Goal: Register for event/course

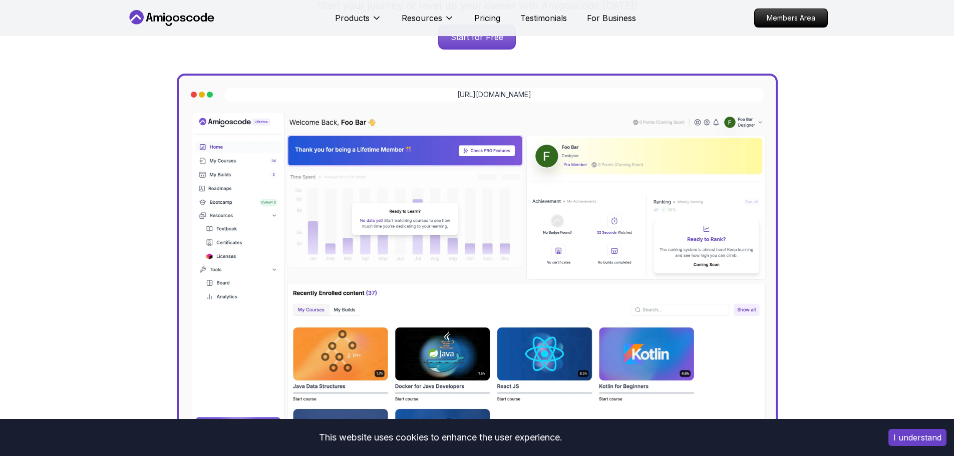
scroll to position [50, 0]
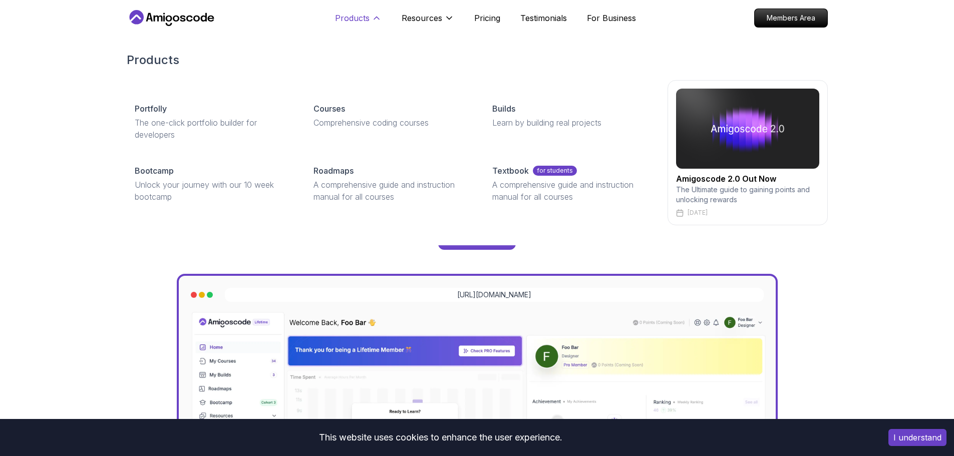
click at [375, 18] on icon at bounding box center [376, 18] width 5 height 3
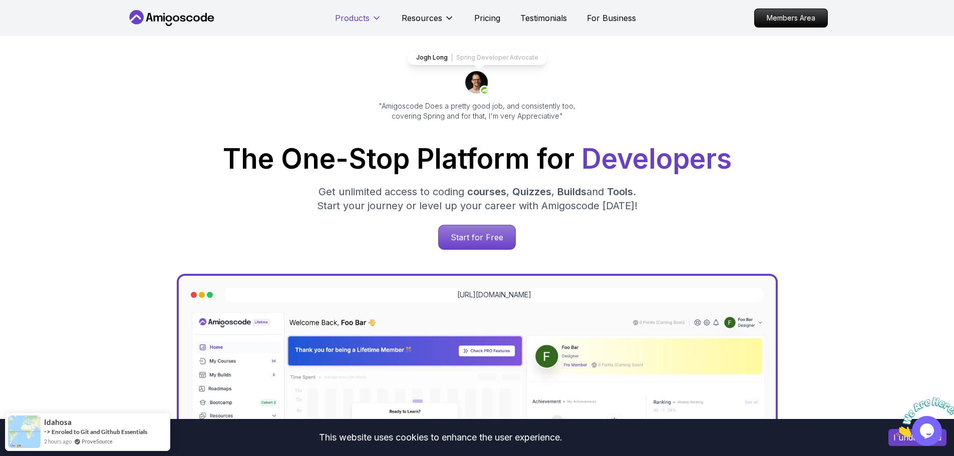
scroll to position [0, 0]
click at [375, 18] on icon at bounding box center [376, 18] width 5 height 3
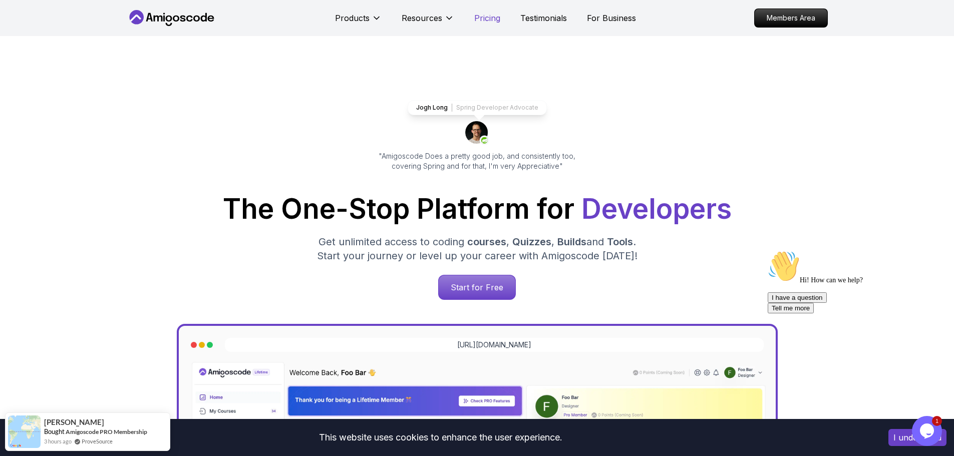
click at [493, 18] on p "Pricing" at bounding box center [487, 18] width 26 height 12
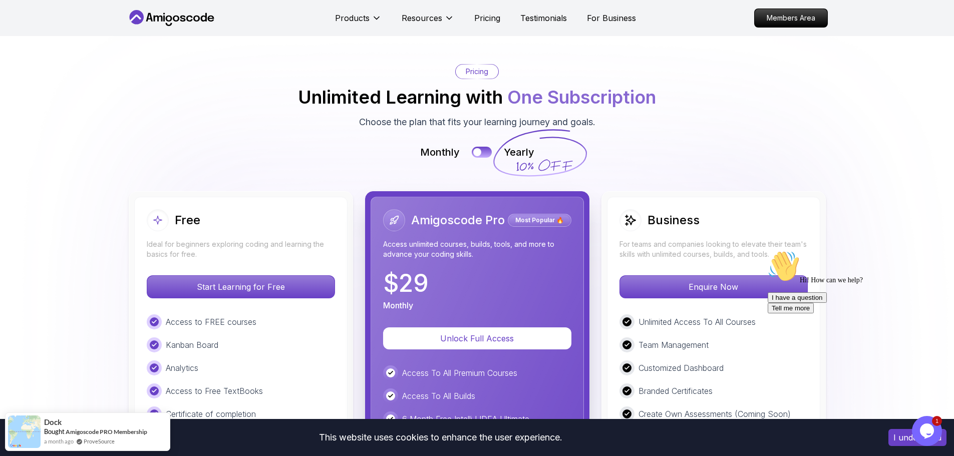
scroll to position [2252, 0]
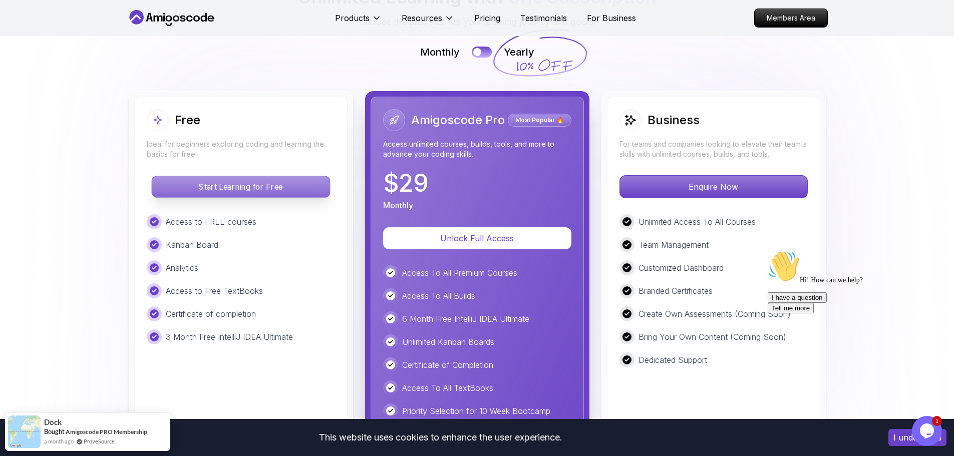
click at [261, 191] on p "Start Learning for Free" at bounding box center [241, 186] width 178 height 21
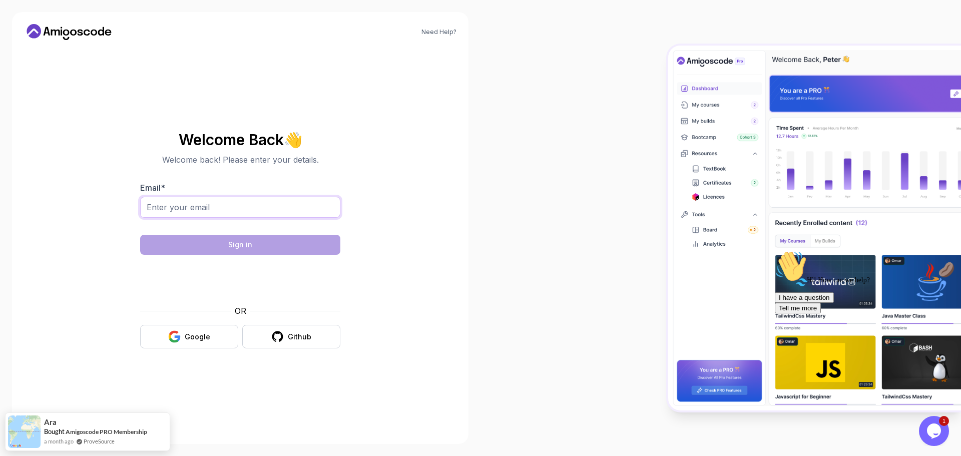
click at [334, 208] on input "Email *" at bounding box center [240, 207] width 200 height 21
type input "[EMAIL_ADDRESS][DOMAIN_NAME]"
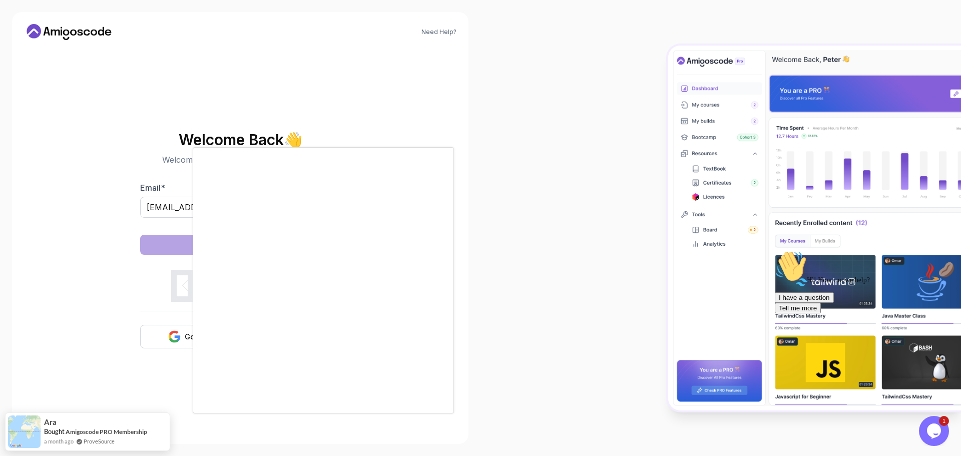
click at [175, 330] on div at bounding box center [480, 228] width 961 height 456
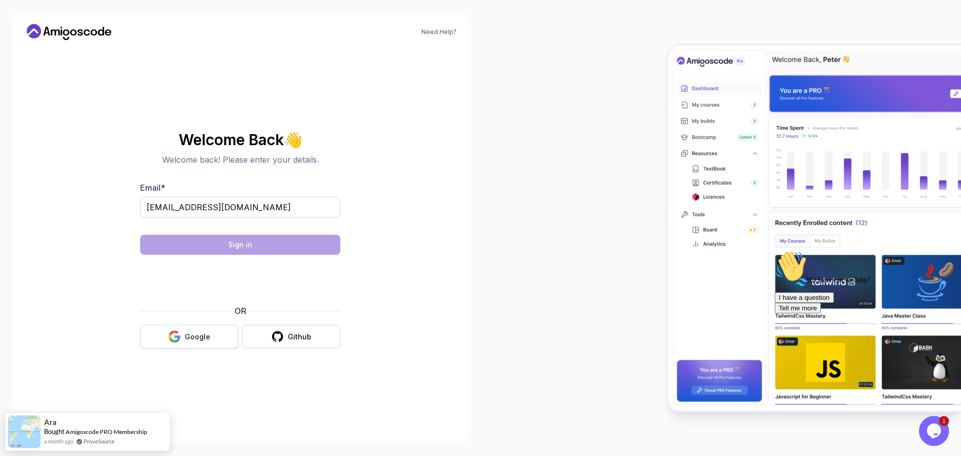
click at [190, 342] on button "Google" at bounding box center [189, 337] width 98 height 24
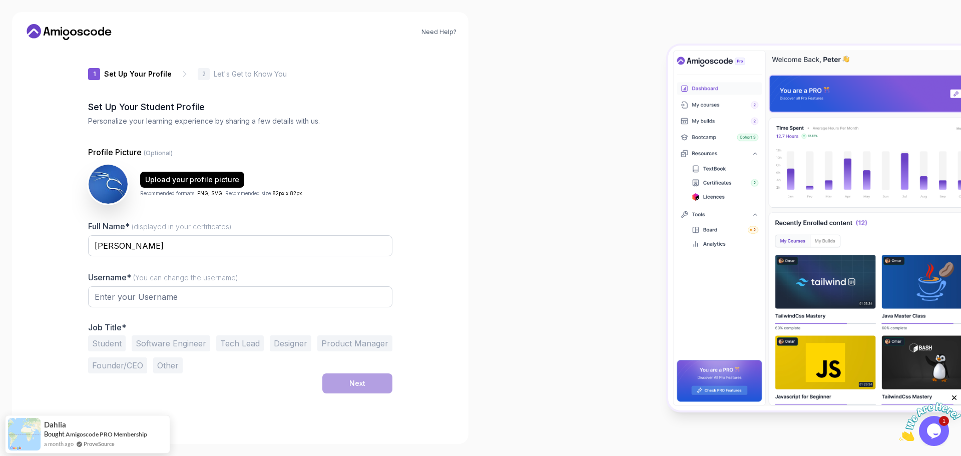
type input "charmingsquirrel898eb"
click at [177, 362] on button "Other" at bounding box center [168, 365] width 30 height 16
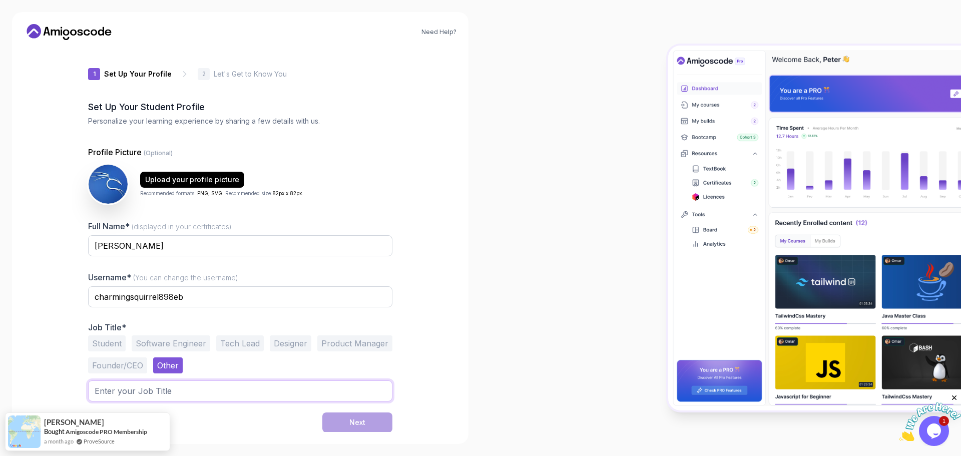
click at [241, 397] on input "text" at bounding box center [240, 390] width 304 height 21
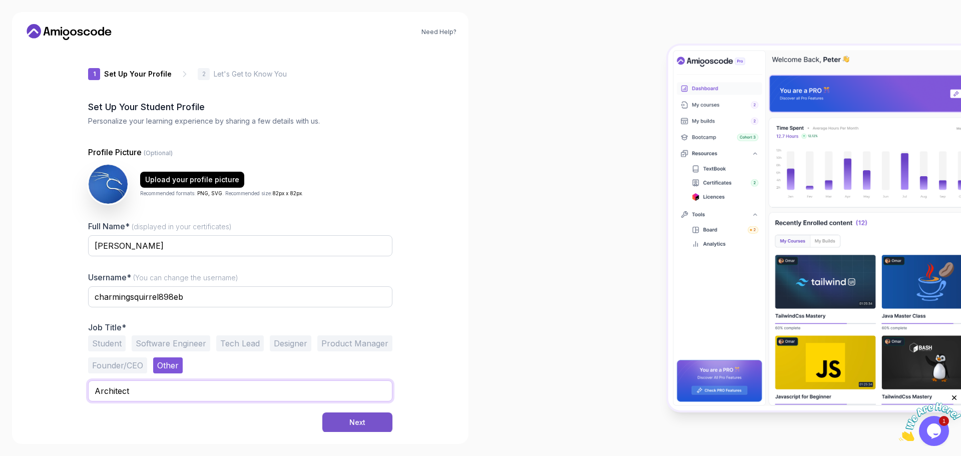
type input "Architect"
click at [373, 421] on button "Next" at bounding box center [357, 422] width 70 height 20
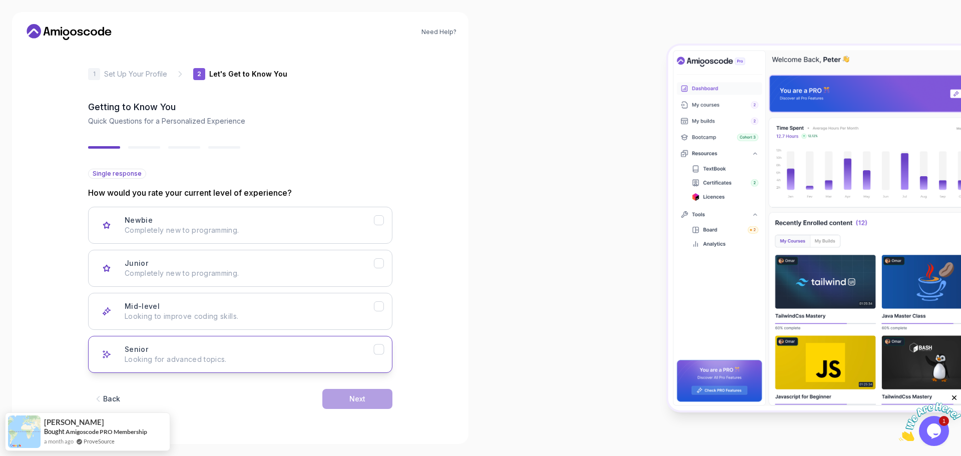
click at [185, 351] on div "Senior Looking for advanced topics." at bounding box center [249, 354] width 249 height 20
click at [373, 400] on button "Next" at bounding box center [357, 399] width 70 height 20
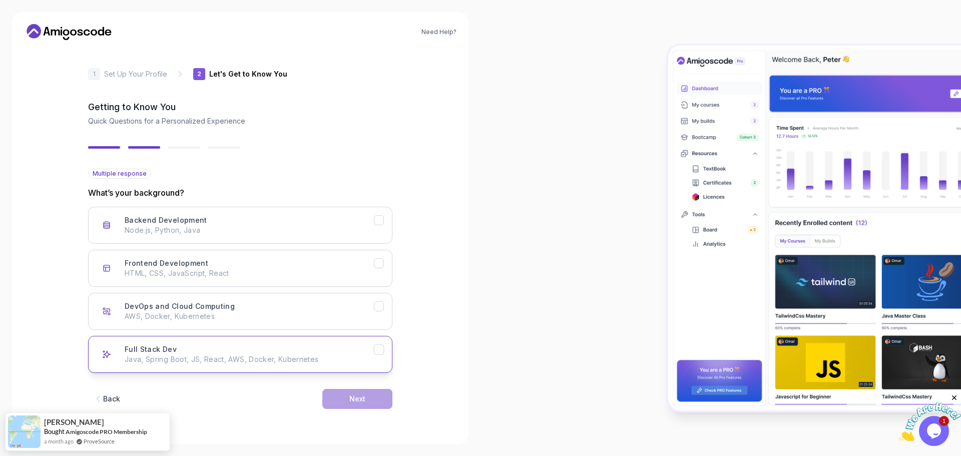
click at [212, 351] on div "Full Stack Dev Java, Spring Boot, JS, React, AWS, Docker, Kubernetes" at bounding box center [249, 354] width 249 height 20
click at [229, 314] on p "AWS, Docker, Kubernetes" at bounding box center [249, 316] width 249 height 10
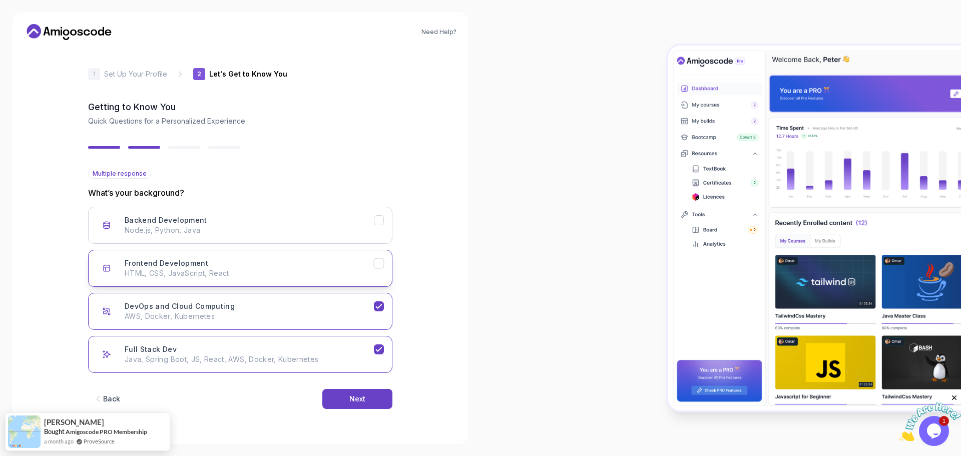
click at [218, 268] on div "Frontend Development HTML, CSS, JavaScript, React" at bounding box center [249, 268] width 249 height 20
click at [239, 221] on div "Backend Development Node.js, Python, Java" at bounding box center [249, 225] width 249 height 20
click at [364, 402] on div "Next" at bounding box center [357, 399] width 16 height 10
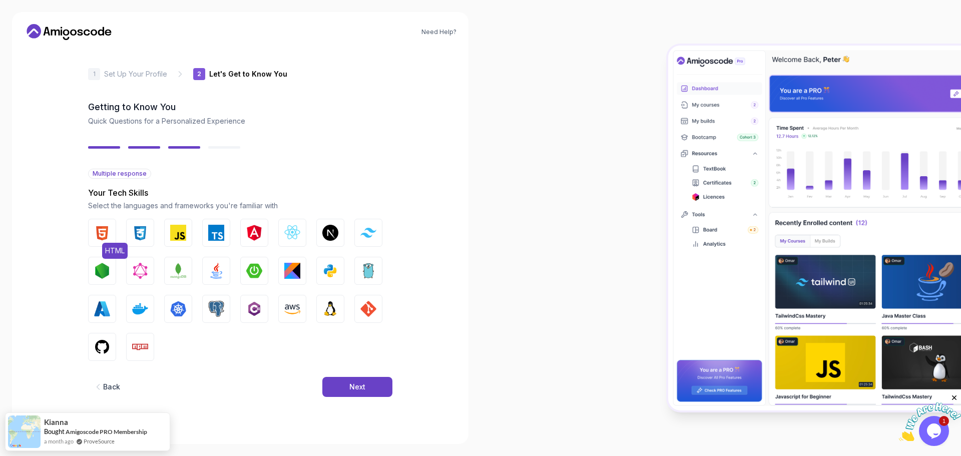
click at [106, 228] on img "button" at bounding box center [102, 233] width 16 height 16
click at [101, 257] on button "Node.js" at bounding box center [102, 271] width 28 height 28
click at [159, 268] on div "HTML CSS JavaScript TypeScript Angular React.js Next.js Tailwind CSS Node.js Gr…" at bounding box center [240, 290] width 304 height 142
click at [152, 260] on button "GraphQL" at bounding box center [140, 271] width 28 height 28
click at [147, 234] on img "button" at bounding box center [140, 233] width 16 height 16
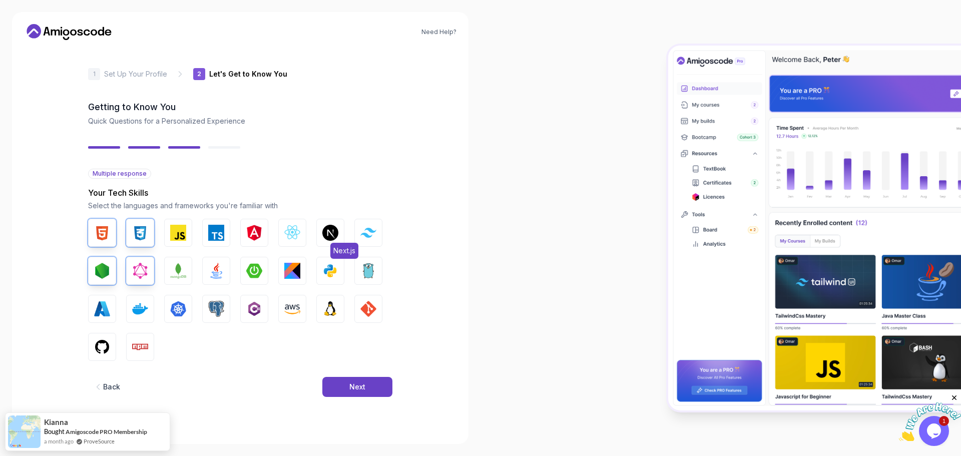
click at [325, 233] on img "button" at bounding box center [330, 233] width 16 height 16
click at [296, 231] on img "button" at bounding box center [292, 233] width 16 height 16
click at [266, 231] on div "HTML CSS JavaScript TypeScript Angular React.js Next.js Tailwind CSS Node.js Gr…" at bounding box center [240, 290] width 304 height 142
click at [225, 234] on button "TypeScript" at bounding box center [216, 233] width 28 height 28
click at [179, 277] on img "button" at bounding box center [178, 271] width 16 height 16
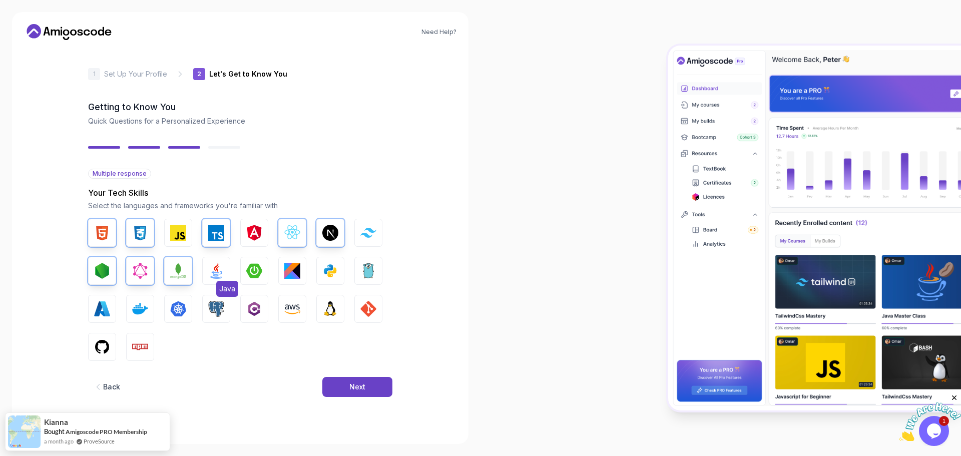
click at [218, 271] on img "button" at bounding box center [216, 271] width 16 height 16
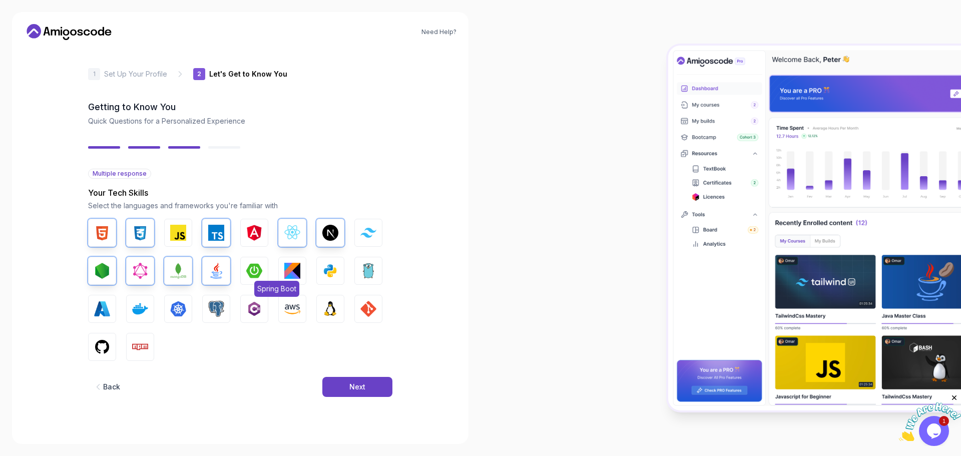
click at [246, 270] on img "button" at bounding box center [254, 271] width 16 height 16
click at [291, 267] on img "button" at bounding box center [292, 271] width 16 height 16
click at [321, 266] on button "Python" at bounding box center [330, 271] width 28 height 28
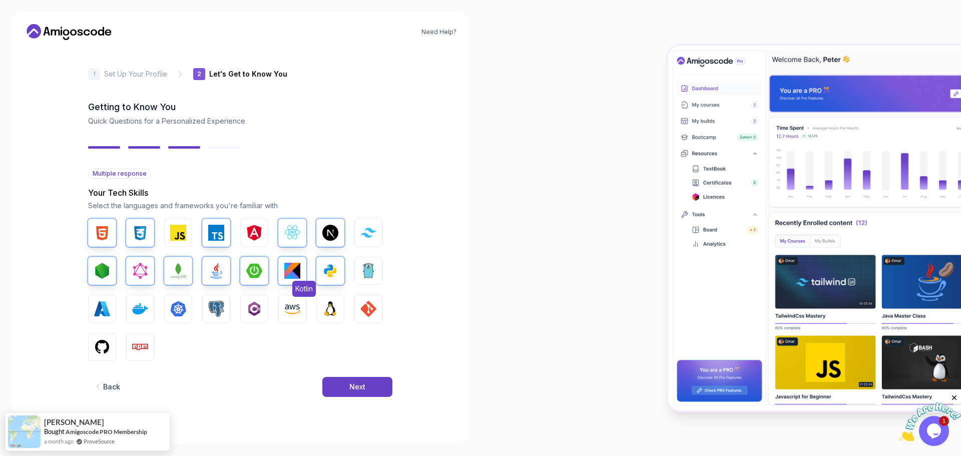
click at [297, 270] on img "button" at bounding box center [292, 271] width 16 height 16
click at [365, 265] on img "button" at bounding box center [368, 271] width 16 height 16
click at [372, 313] on img "button" at bounding box center [368, 309] width 16 height 16
click at [333, 313] on img "button" at bounding box center [330, 309] width 16 height 16
click at [299, 311] on img "button" at bounding box center [292, 309] width 16 height 16
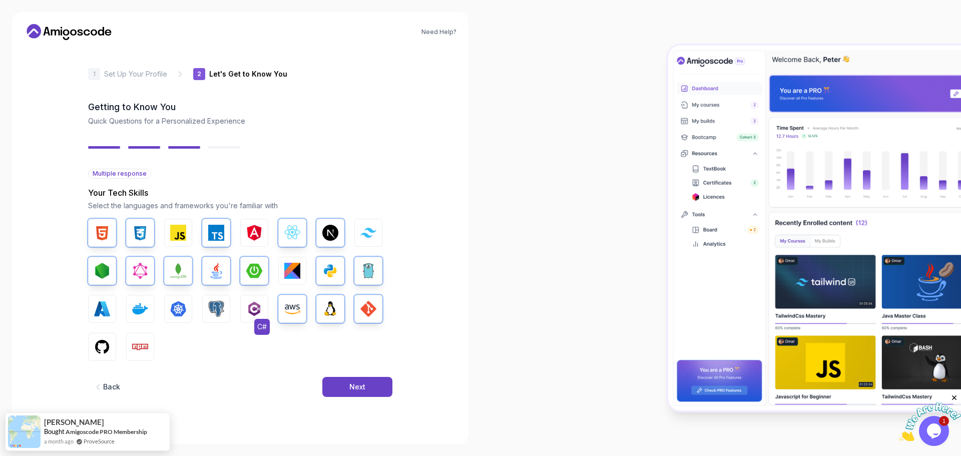
click at [258, 315] on img "button" at bounding box center [254, 309] width 16 height 16
click at [254, 309] on img "button" at bounding box center [254, 309] width 16 height 16
click at [218, 310] on img "button" at bounding box center [216, 309] width 16 height 16
click at [177, 315] on img "button" at bounding box center [178, 309] width 16 height 16
click at [139, 316] on img "button" at bounding box center [140, 309] width 16 height 16
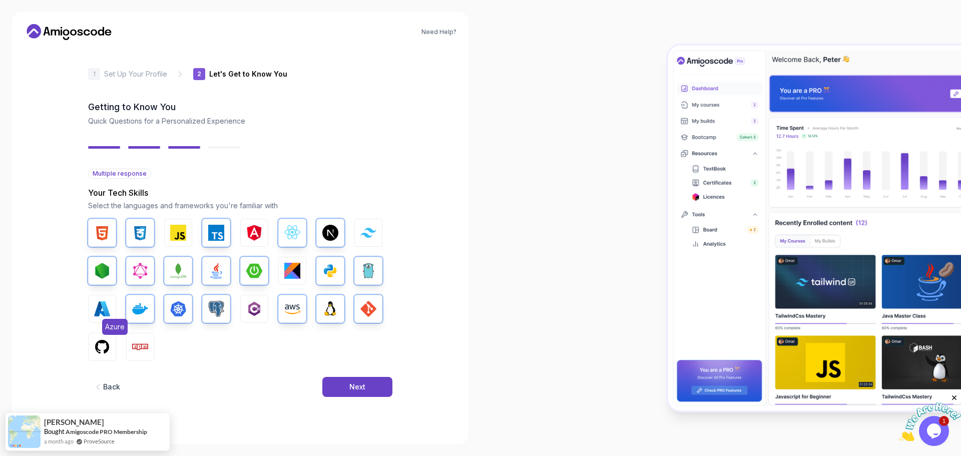
click at [104, 311] on img "button" at bounding box center [102, 309] width 16 height 16
click at [103, 355] on button "GitHub" at bounding box center [102, 347] width 28 height 28
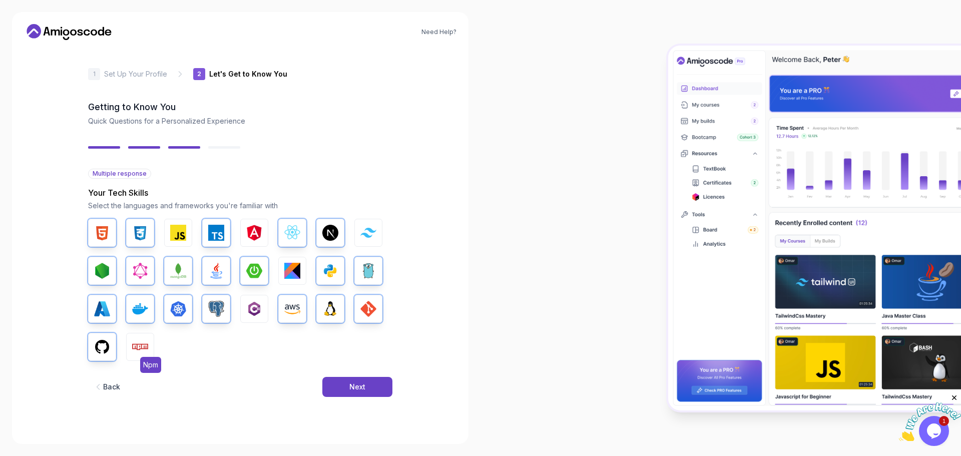
click at [135, 347] on img "button" at bounding box center [140, 347] width 16 height 16
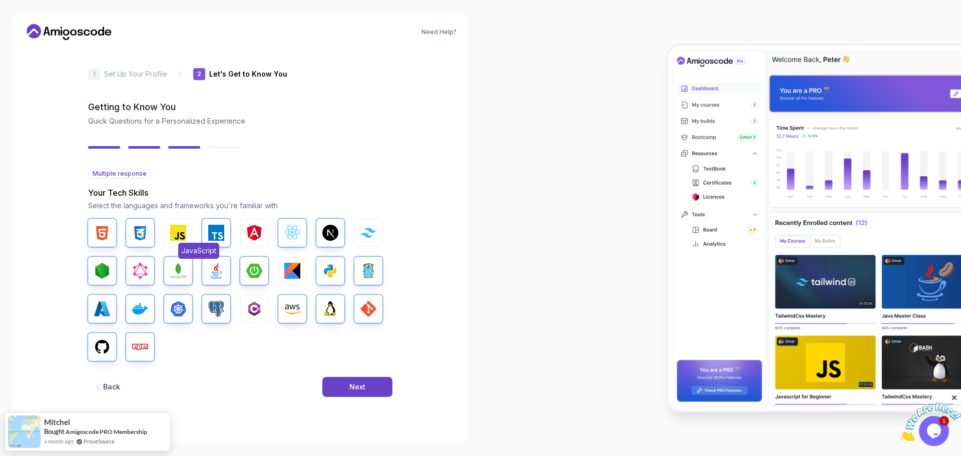
click at [182, 225] on img "button" at bounding box center [178, 233] width 16 height 16
click at [256, 238] on img "button" at bounding box center [254, 233] width 16 height 16
click at [372, 228] on img "button" at bounding box center [368, 233] width 16 height 10
click at [353, 388] on div "Next" at bounding box center [357, 387] width 16 height 10
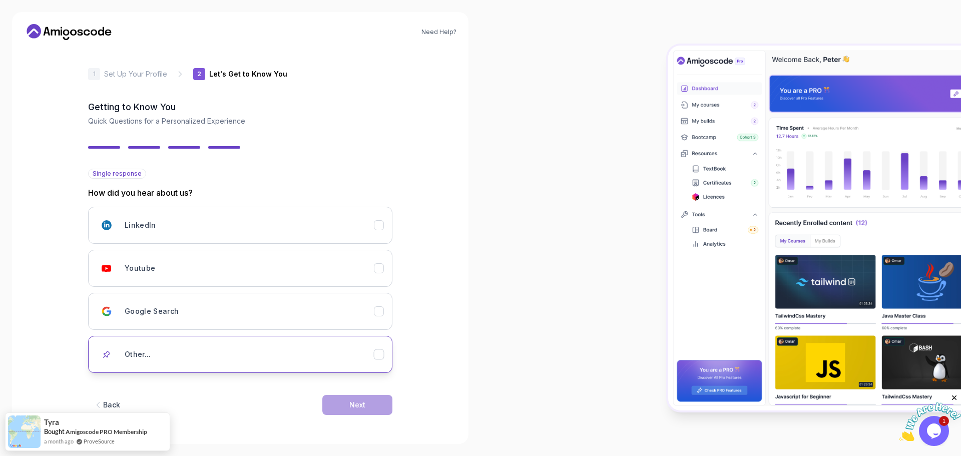
click at [196, 354] on div "Other..." at bounding box center [249, 354] width 249 height 20
click at [197, 354] on div "Other..." at bounding box center [249, 354] width 249 height 20
click at [480, 261] on div "Need Help? 2 Let's Get to Know You 1 Set Up Your Profile 2 Let's Get to Know Yo…" at bounding box center [240, 228] width 481 height 456
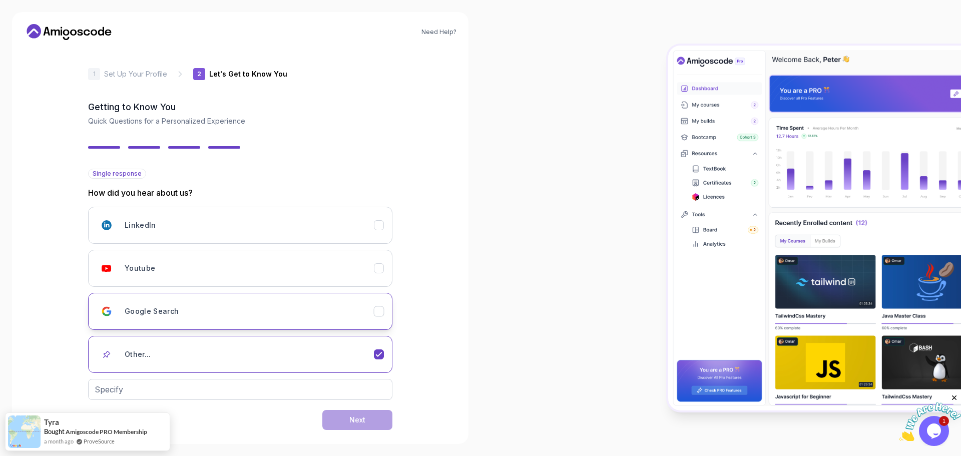
click at [252, 310] on div "Google Search" at bounding box center [249, 311] width 249 height 20
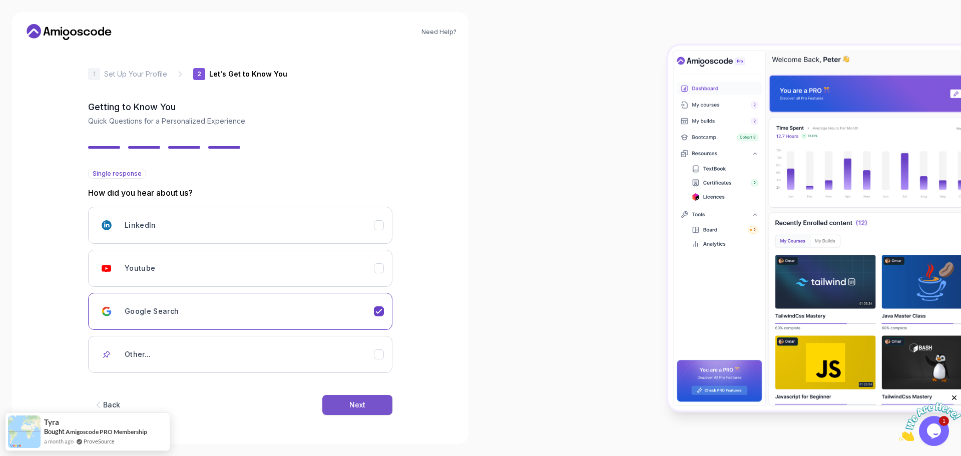
click at [363, 401] on div "Next" at bounding box center [357, 405] width 16 height 10
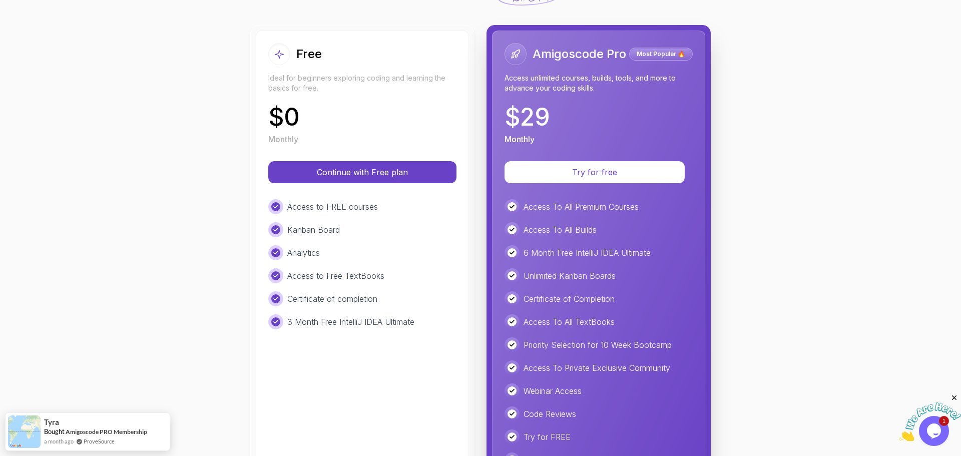
scroll to position [100, 0]
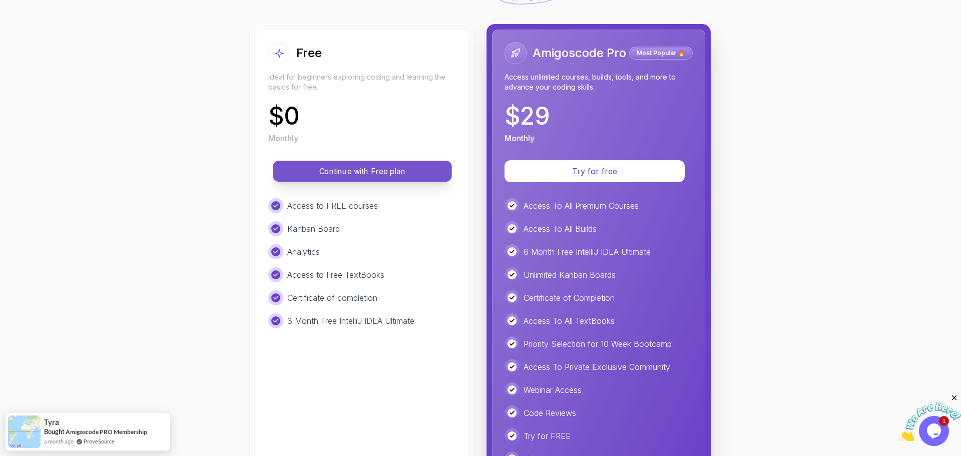
click at [392, 173] on p "Continue with Free plan" at bounding box center [362, 172] width 156 height 12
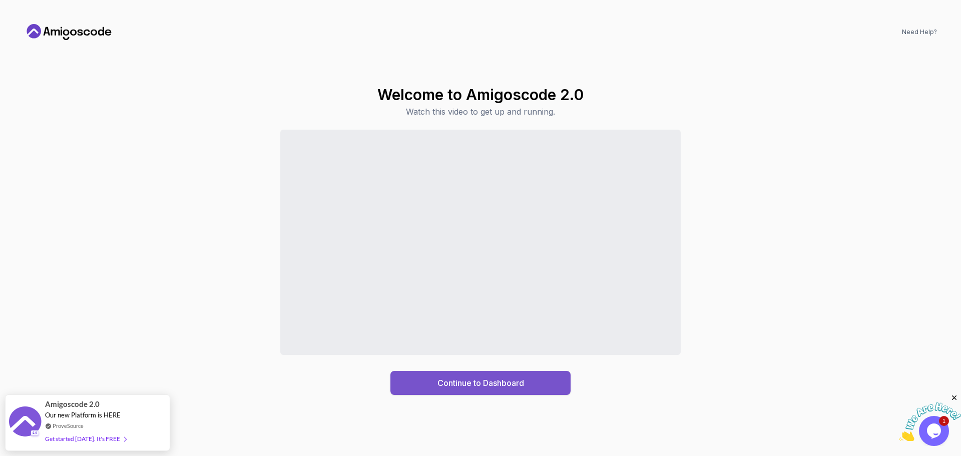
click at [493, 385] on div "Continue to Dashboard" at bounding box center [480, 383] width 87 height 12
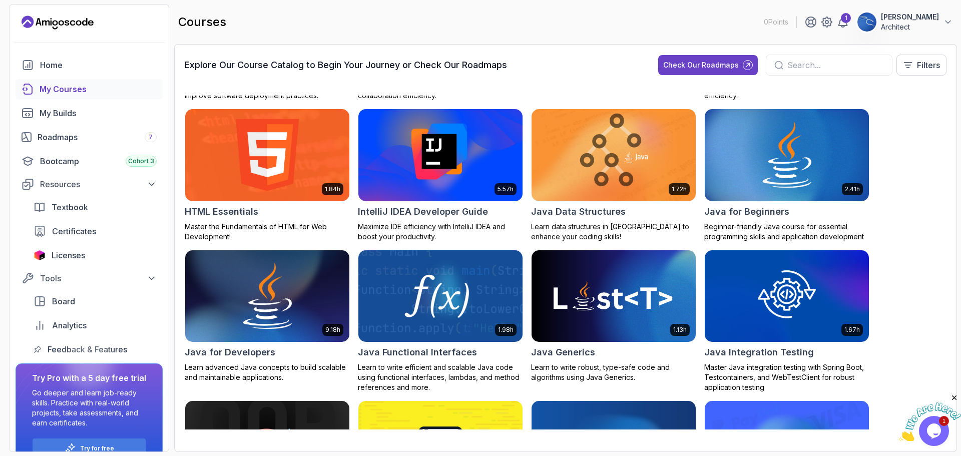
scroll to position [451, 0]
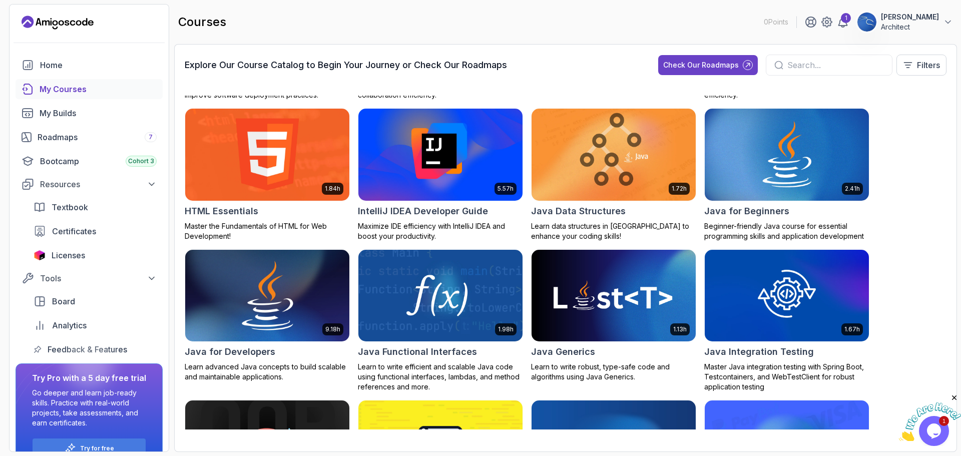
click at [290, 301] on img at bounding box center [267, 295] width 172 height 97
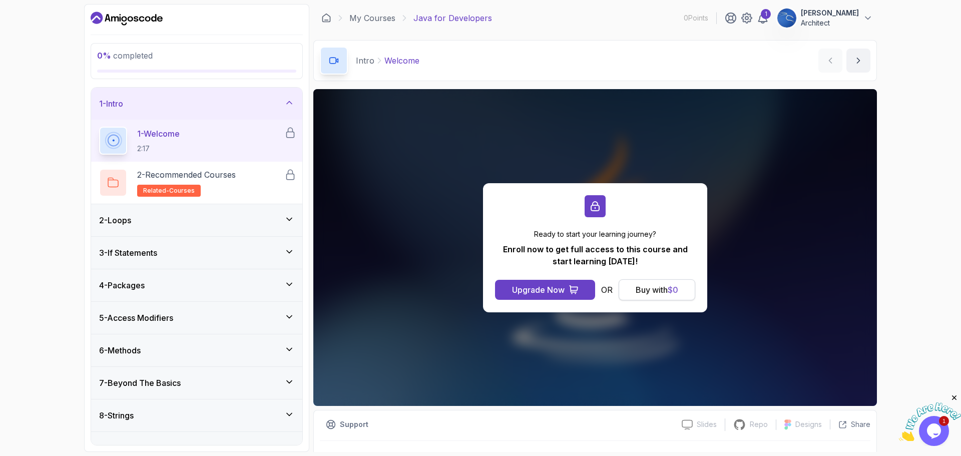
click at [664, 290] on div "Buy with $ 0" at bounding box center [657, 290] width 43 height 12
click at [665, 286] on div "Buy with $ 0" at bounding box center [657, 290] width 43 height 12
click at [663, 289] on div "Buy with $ 0" at bounding box center [657, 290] width 43 height 12
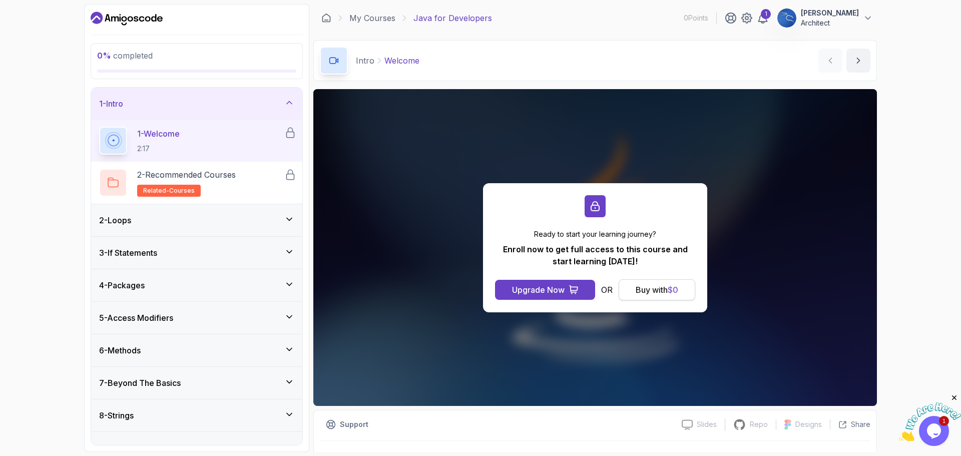
drag, startPoint x: 663, startPoint y: 289, endPoint x: 519, endPoint y: 294, distance: 143.7
click at [659, 290] on div "Buy with $ 0" at bounding box center [657, 290] width 43 height 12
click at [646, 293] on div "Buy with $ 0" at bounding box center [657, 290] width 43 height 12
